Goal: Book appointment/travel/reservation

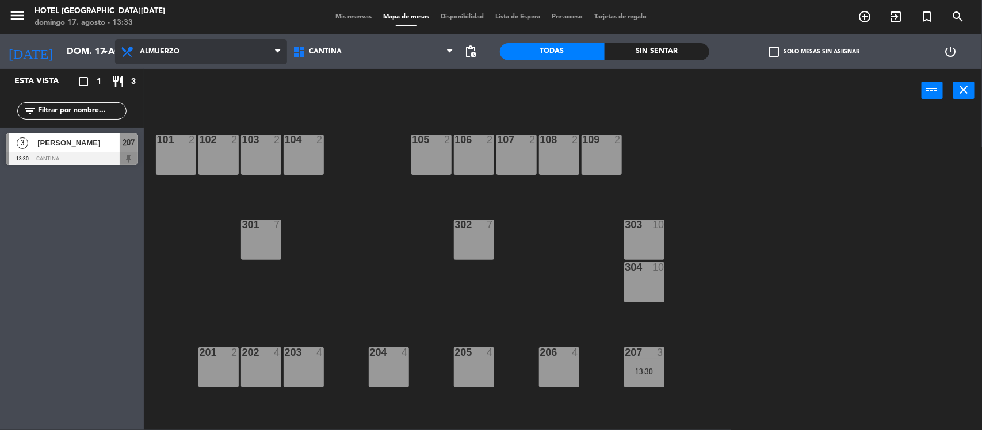
click at [187, 56] on span "Almuerzo" at bounding box center [201, 51] width 172 height 25
click at [105, 52] on icon "arrow_drop_down" at bounding box center [105, 52] width 14 height 14
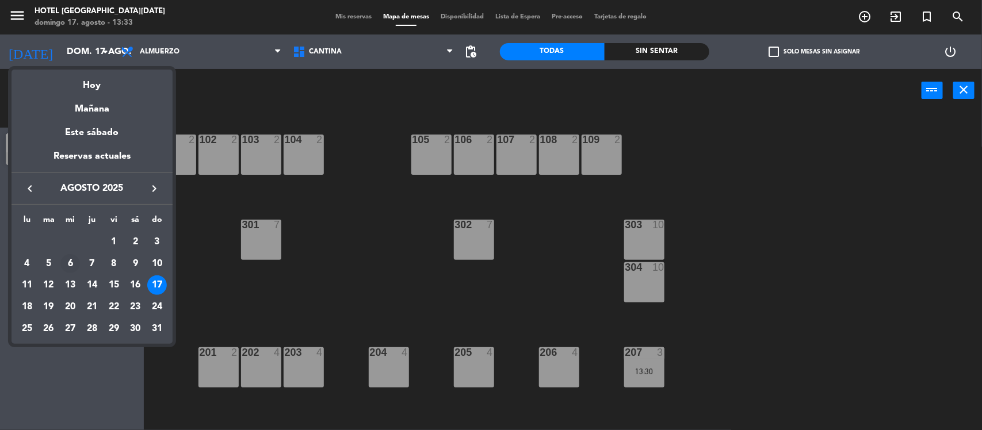
click at [67, 260] on div "6" at bounding box center [70, 264] width 20 height 20
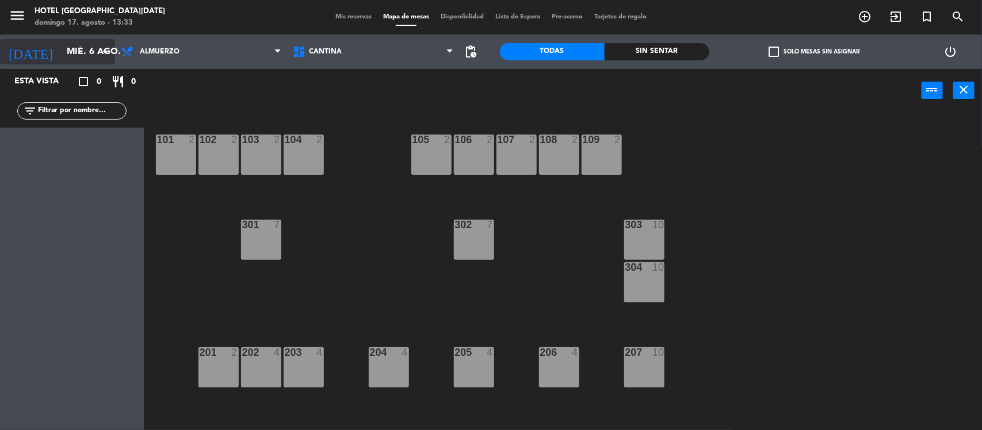
click at [101, 55] on icon "arrow_drop_down" at bounding box center [105, 52] width 14 height 14
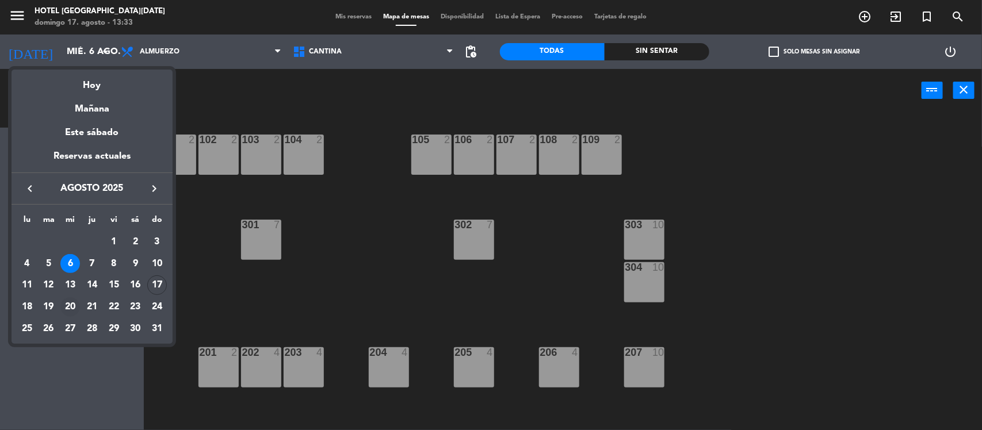
click at [69, 301] on div "20" at bounding box center [70, 308] width 20 height 20
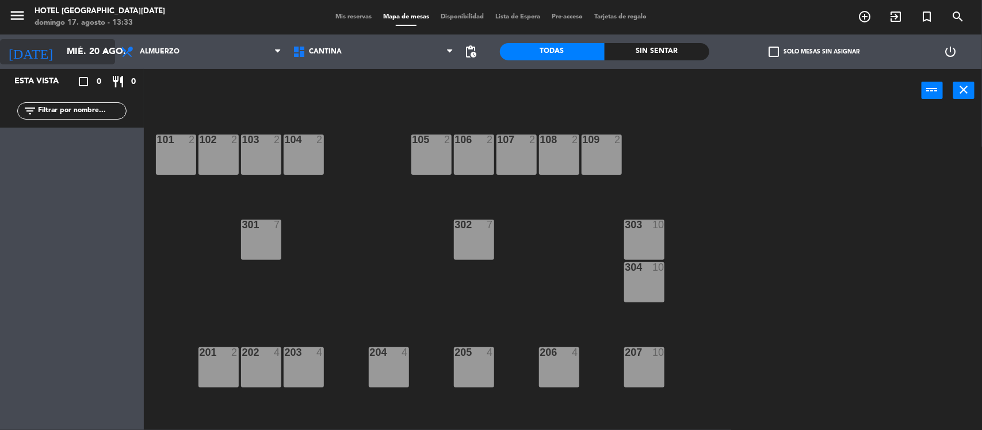
click at [100, 56] on icon "arrow_drop_down" at bounding box center [105, 52] width 14 height 14
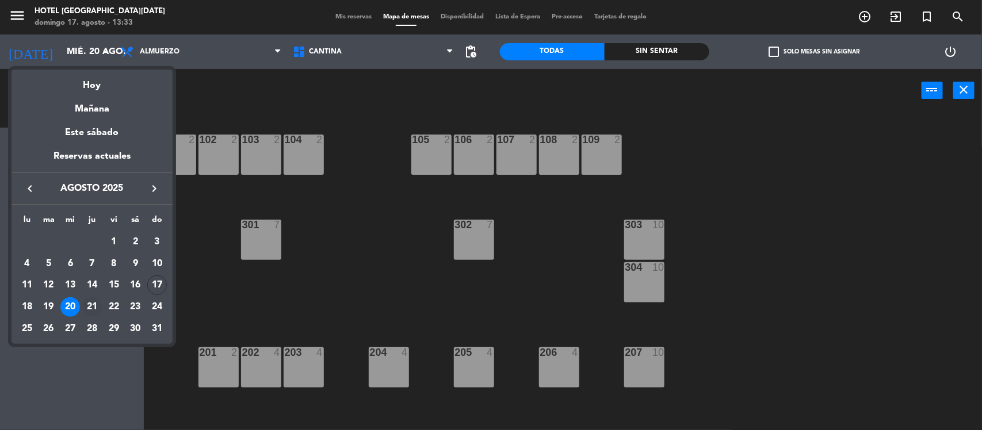
click at [95, 307] on div "21" at bounding box center [92, 308] width 20 height 20
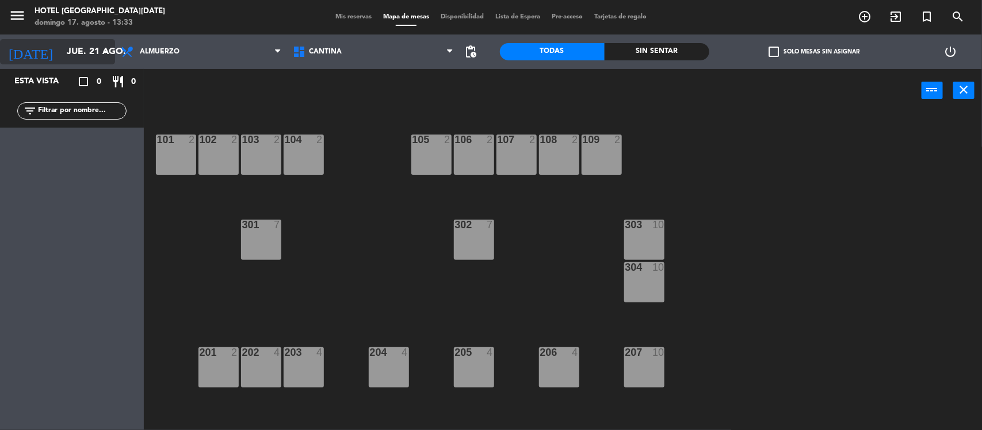
click at [110, 52] on icon "arrow_drop_down" at bounding box center [105, 52] width 14 height 14
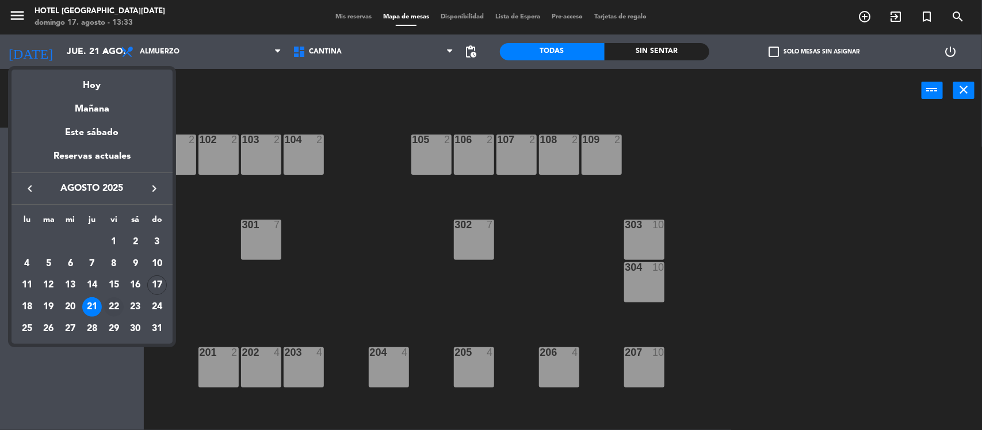
click at [116, 300] on div "22" at bounding box center [114, 308] width 20 height 20
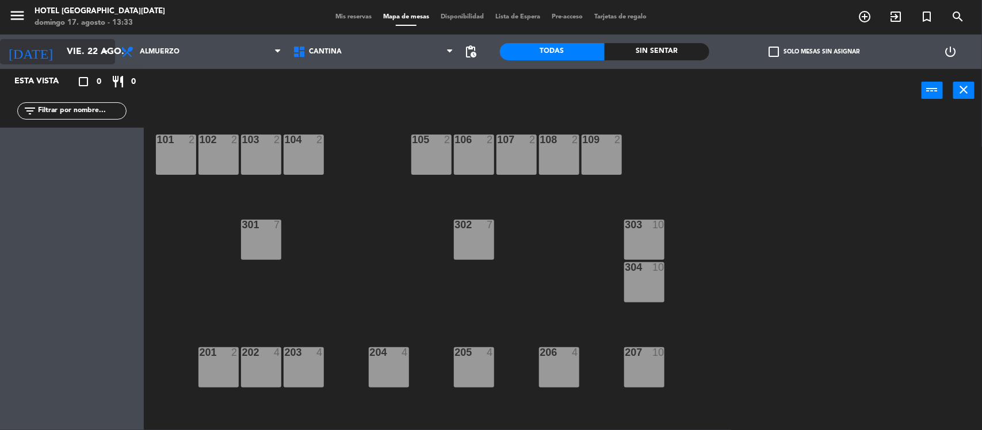
click at [107, 47] on icon "arrow_drop_down" at bounding box center [105, 52] width 14 height 14
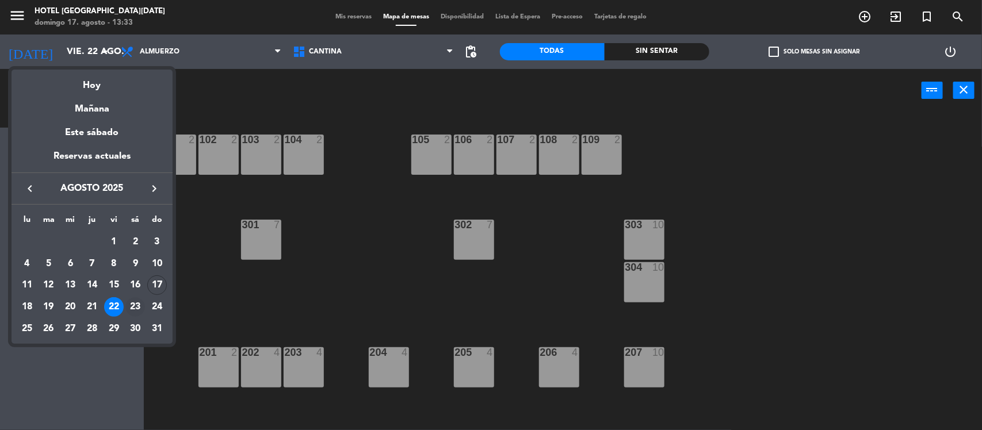
click at [130, 304] on div "23" at bounding box center [135, 308] width 20 height 20
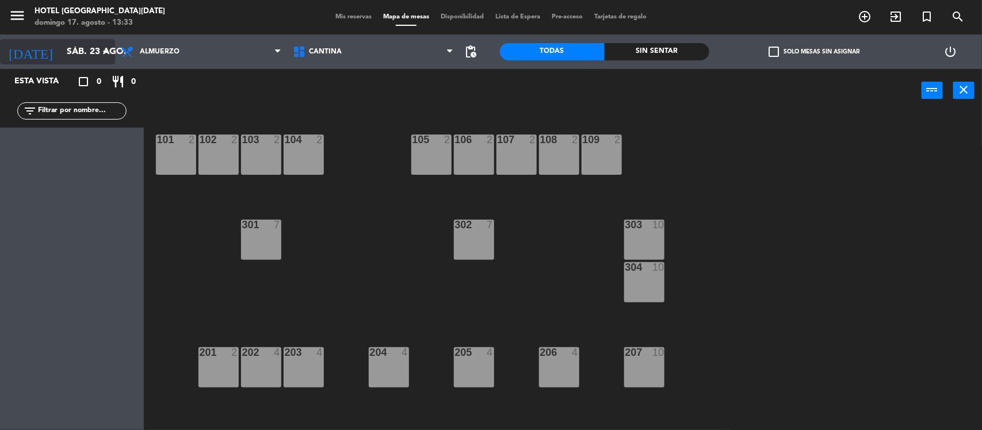
click at [108, 51] on icon "arrow_drop_down" at bounding box center [105, 52] width 14 height 14
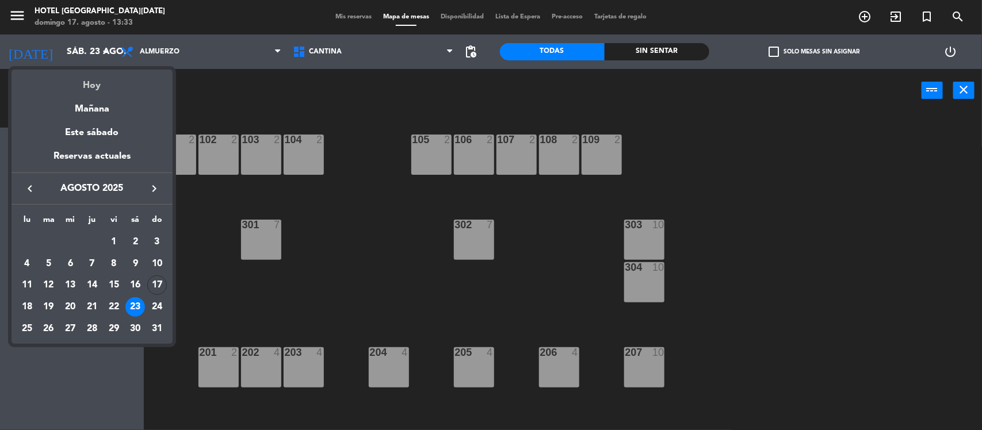
click at [100, 76] on div "Hoy" at bounding box center [92, 82] width 161 height 24
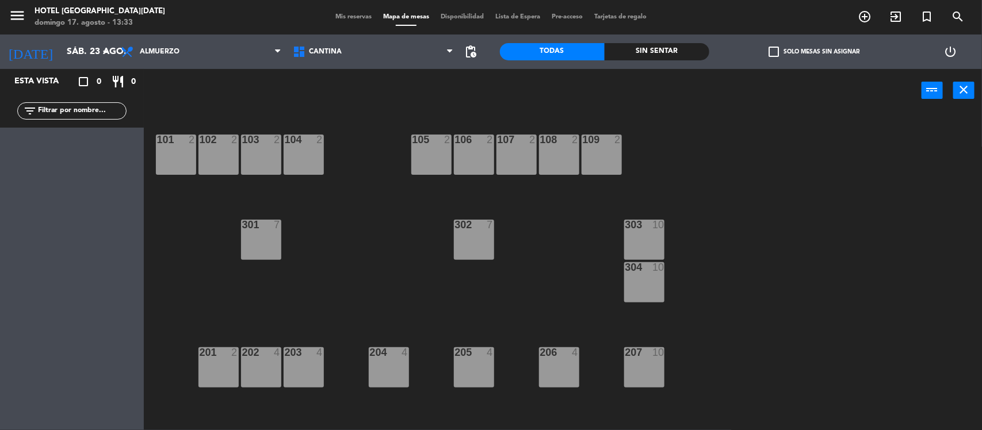
type input "dom. 17 ago."
